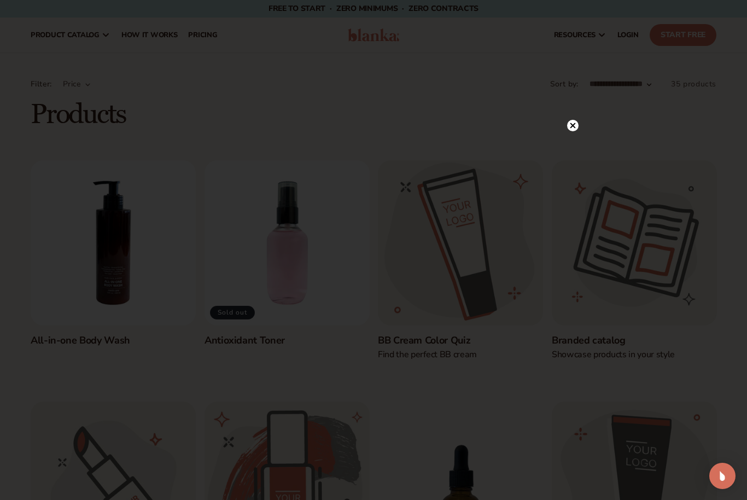
click at [578, 124] on circle at bounding box center [572, 125] width 11 height 11
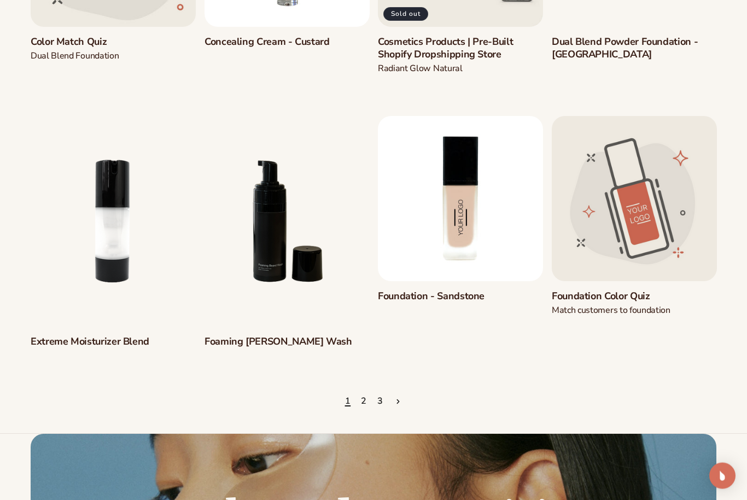
scroll to position [827, 0]
click at [364, 390] on link "2" at bounding box center [364, 402] width 6 height 24
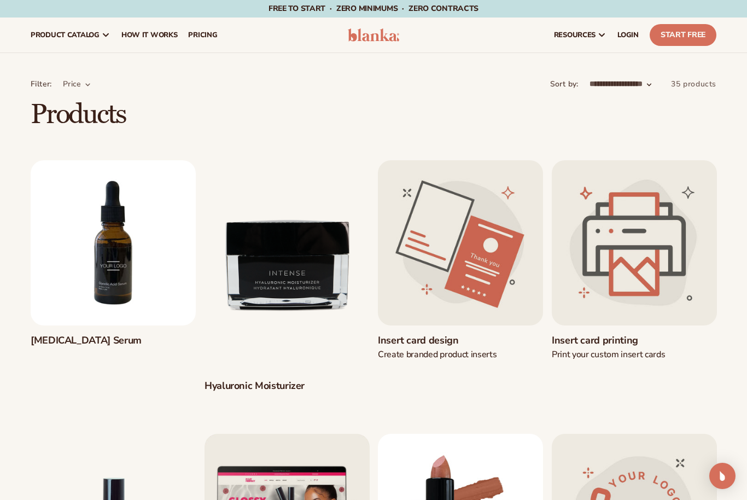
click at [113, 334] on link "Glycolic Acid Serum" at bounding box center [113, 340] width 165 height 13
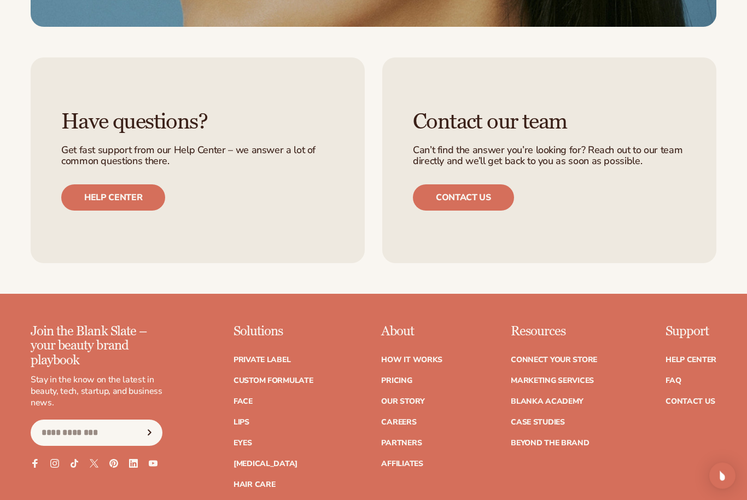
scroll to position [1059, 0]
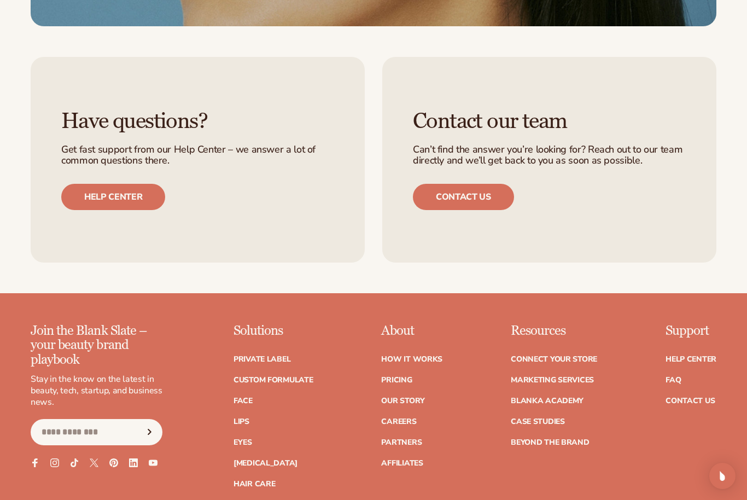
click at [292, 377] on link "Custom formulate" at bounding box center [274, 380] width 80 height 8
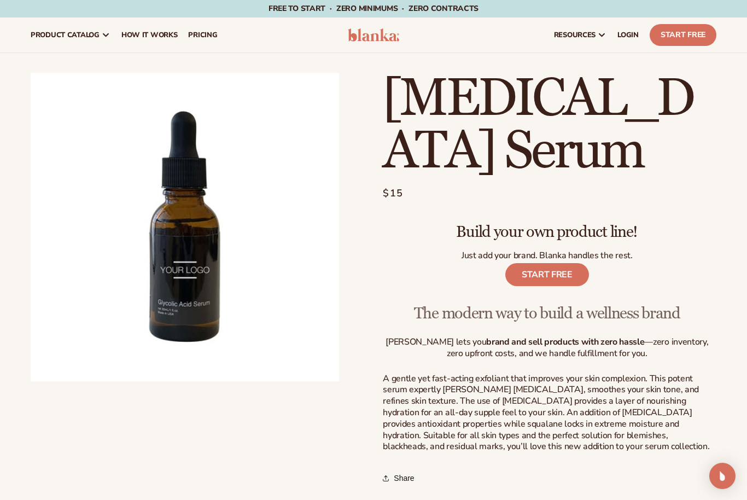
scroll to position [1095, 0]
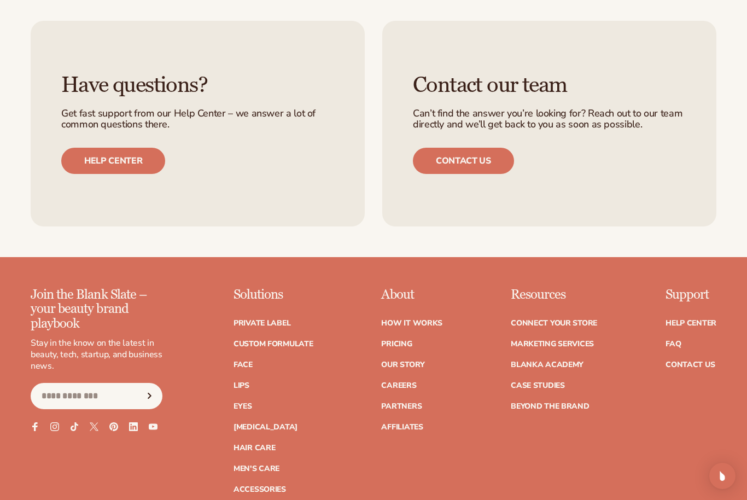
click at [269, 424] on link "[MEDICAL_DATA]" at bounding box center [266, 428] width 64 height 8
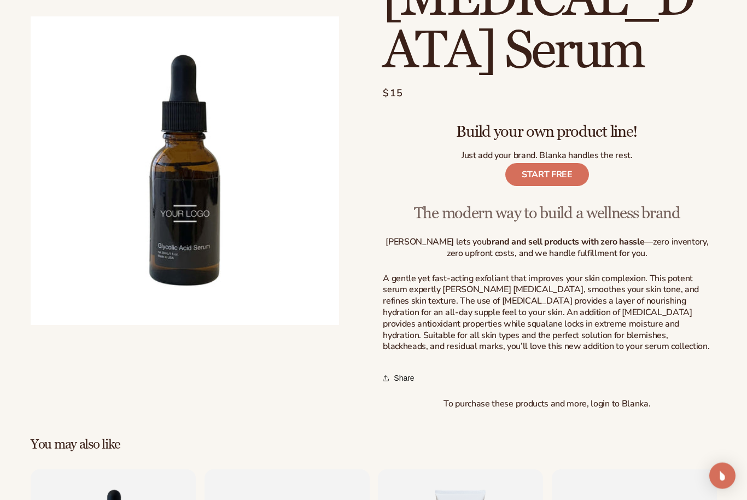
scroll to position [0, 0]
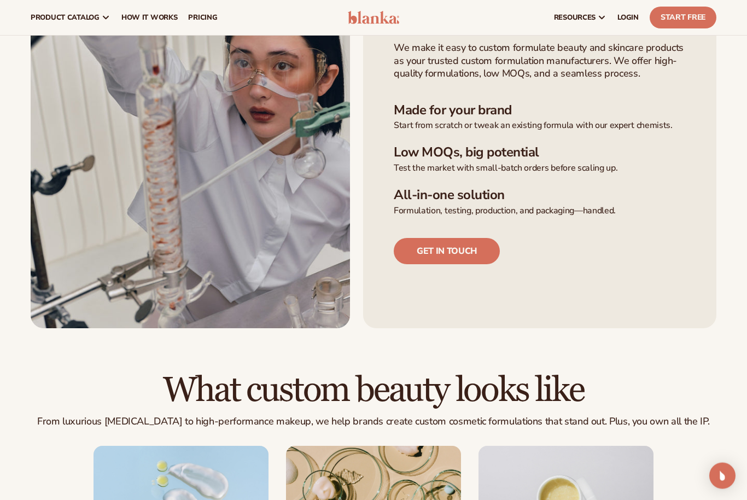
scroll to position [312, 0]
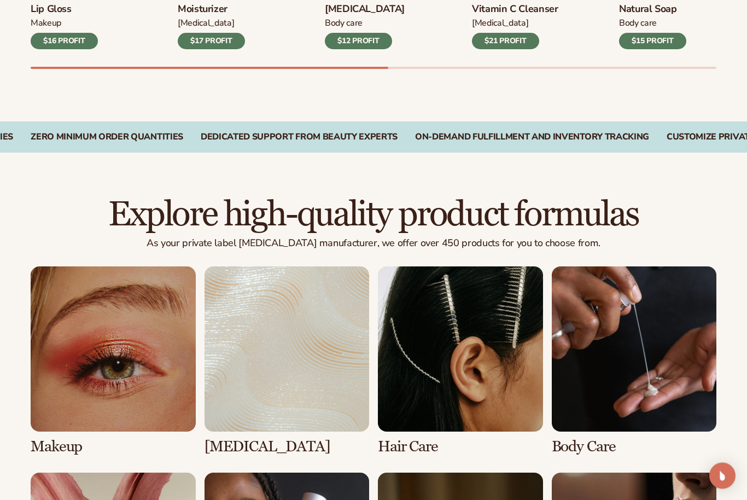
scroll to position [565, 0]
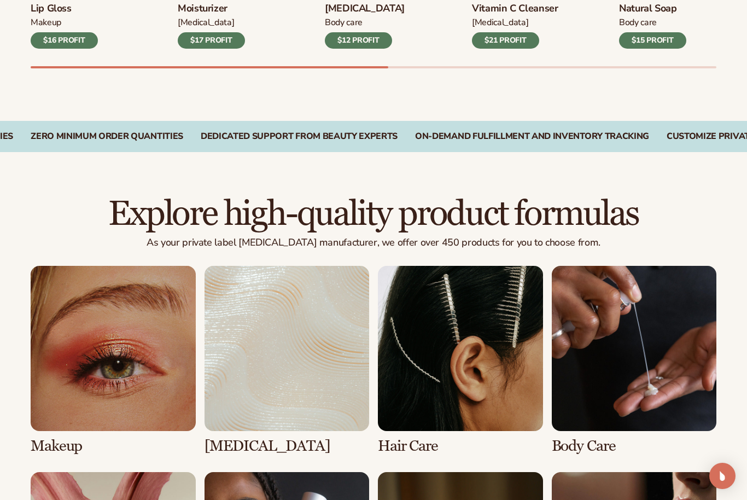
click at [292, 371] on link "2 / 8" at bounding box center [287, 360] width 165 height 188
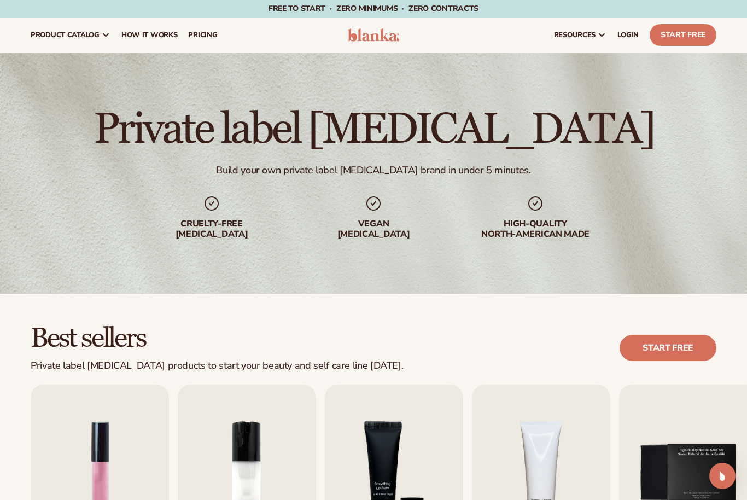
scroll to position [601, 0]
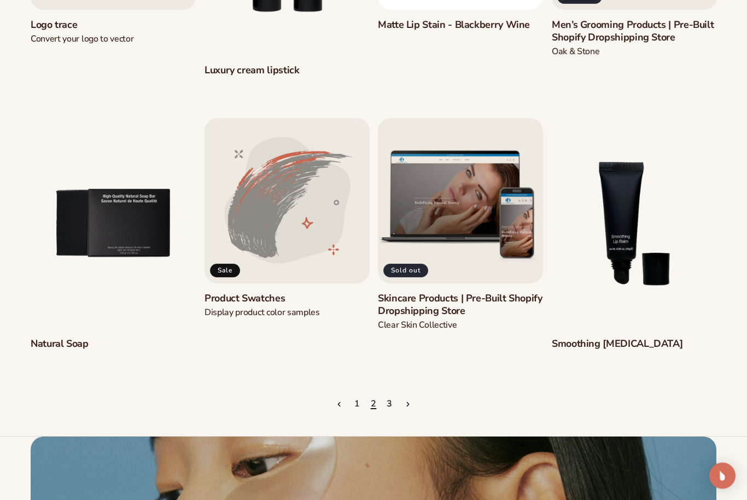
scroll to position [863, 0]
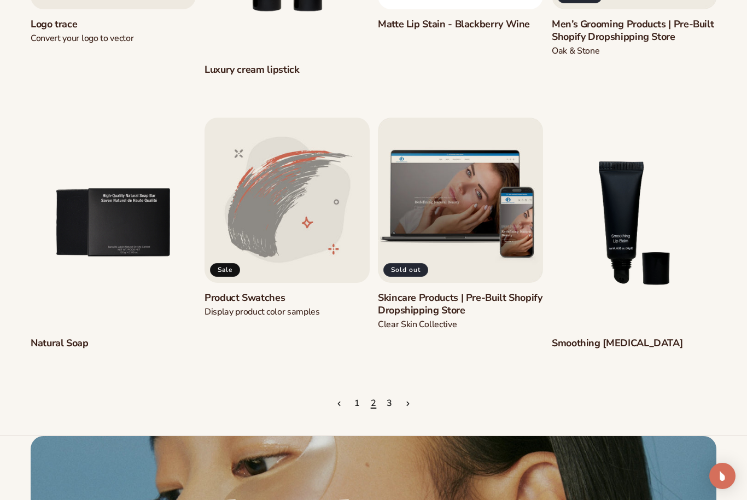
click at [356, 401] on link "1" at bounding box center [358, 404] width 6 height 24
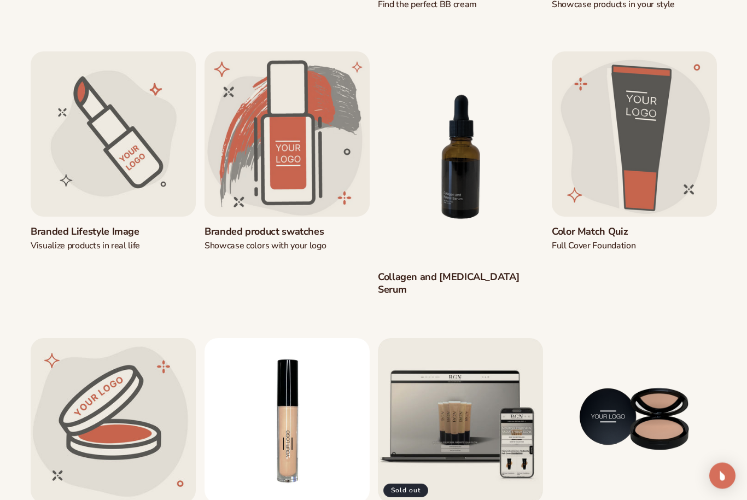
scroll to position [350, 0]
click at [476, 271] on link "Collagen and [MEDICAL_DATA] Serum" at bounding box center [460, 284] width 165 height 26
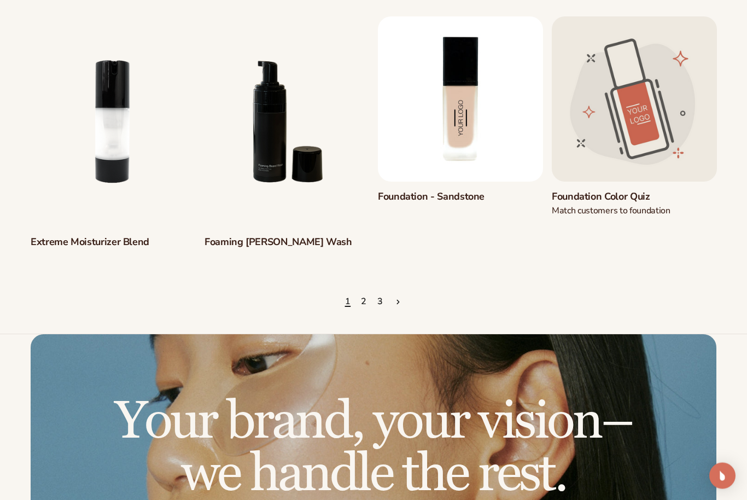
scroll to position [926, 0]
click at [378, 290] on link "3" at bounding box center [381, 302] width 6 height 24
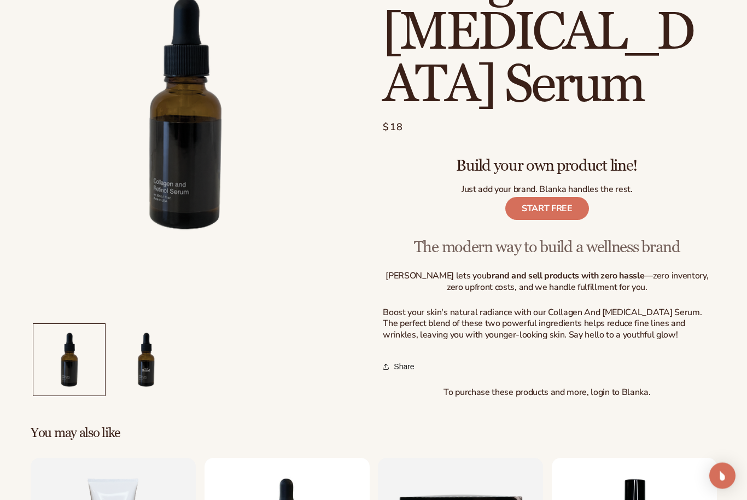
scroll to position [161, 0]
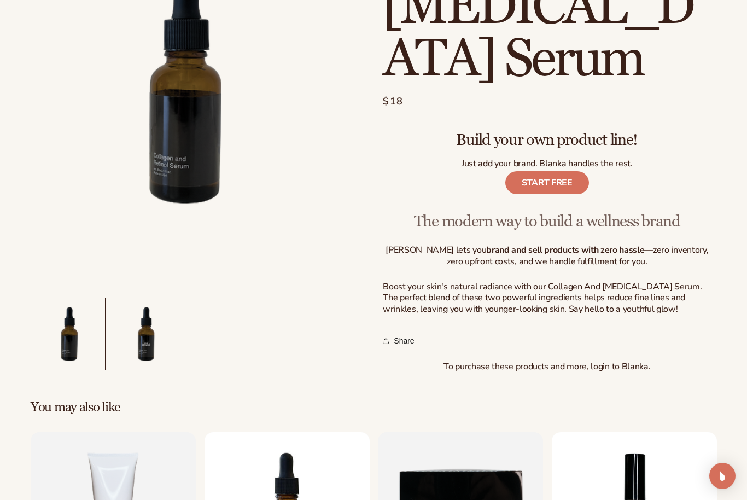
click at [155, 342] on button "Load image 2 in gallery view" at bounding box center [147, 334] width 72 height 72
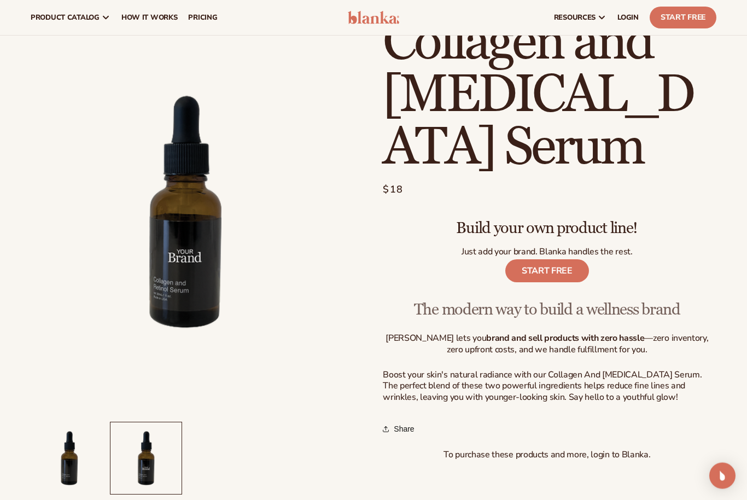
scroll to position [47, 0]
